Goal: Task Accomplishment & Management: Manage account settings

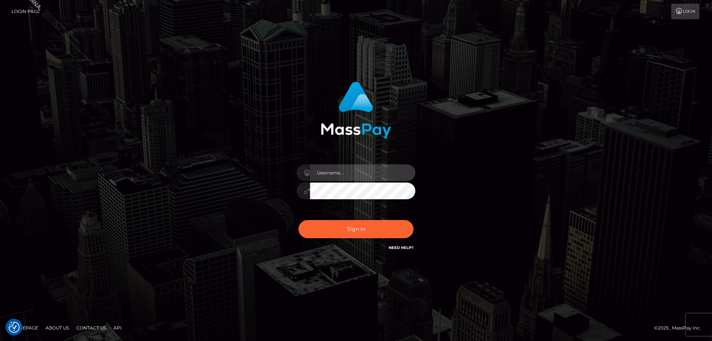
click at [333, 176] on input "text" at bounding box center [362, 172] width 105 height 17
type input "Jose.Silversocial"
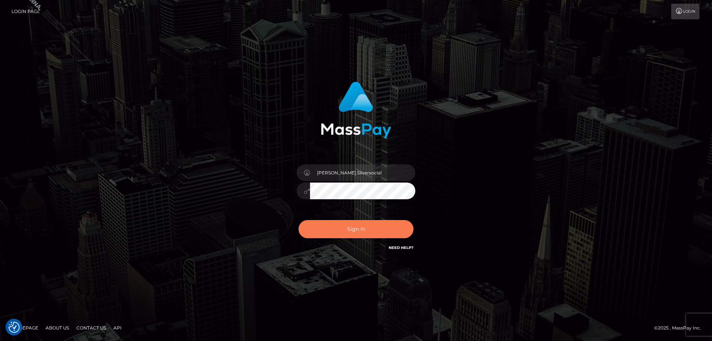
click at [351, 238] on button "Sign in" at bounding box center [355, 229] width 115 height 18
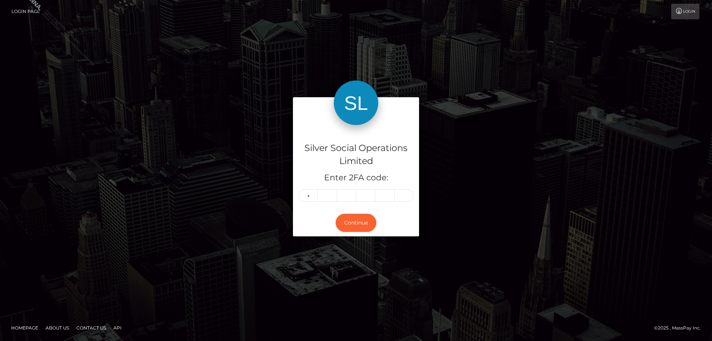
type input "6"
type input "4"
type input "7"
type input "3"
type input "1"
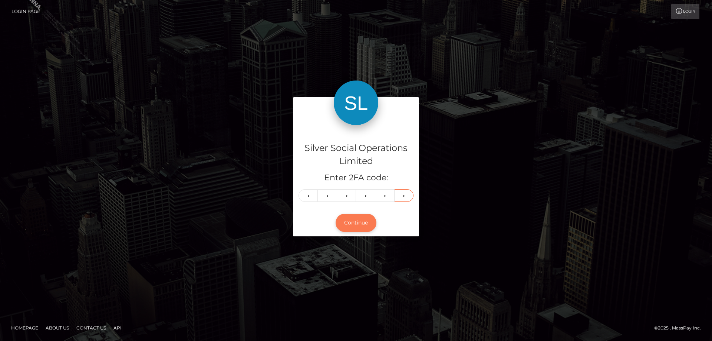
type input "2"
click at [361, 221] on button "Continue" at bounding box center [356, 223] width 41 height 18
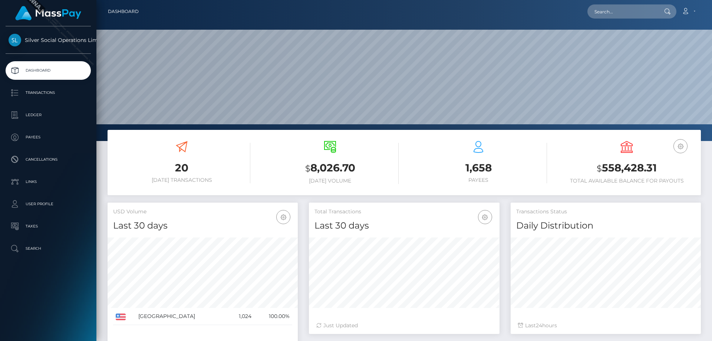
scroll to position [132, 191]
drag, startPoint x: 661, startPoint y: 169, endPoint x: 563, endPoint y: 163, distance: 97.7
click at [563, 163] on h3 "$ 558,428.31" at bounding box center [626, 168] width 137 height 15
copy h3 "$ 558,428.31"
